Goal: Navigation & Orientation: Find specific page/section

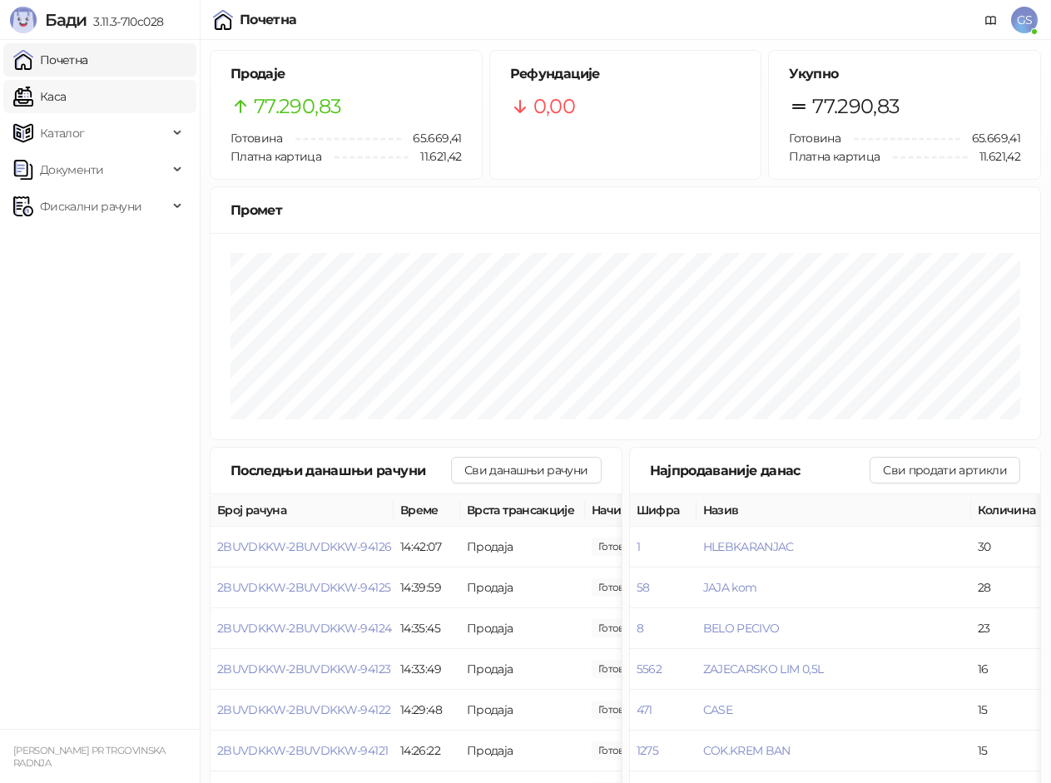
click at [66, 97] on link "Каса" at bounding box center [39, 96] width 52 height 33
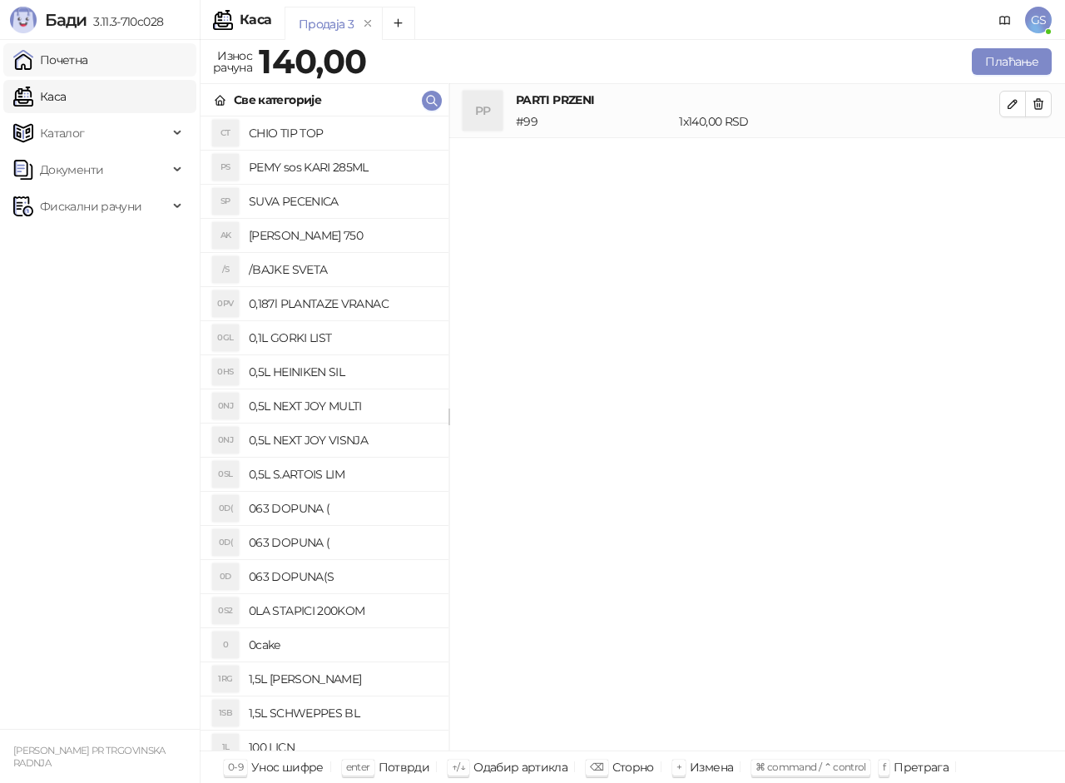
click at [88, 55] on link "Почетна" at bounding box center [50, 59] width 75 height 33
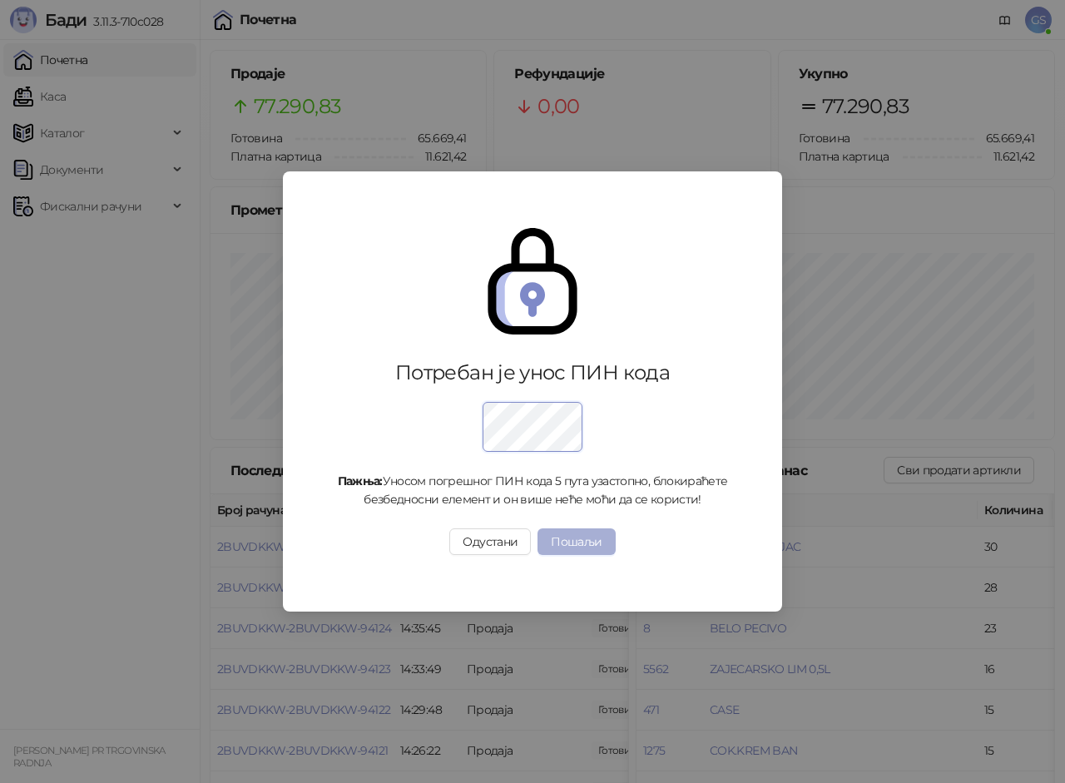
click at [593, 541] on button "Пошаљи" at bounding box center [576, 541] width 77 height 27
